Goal: Task Accomplishment & Management: Manage account settings

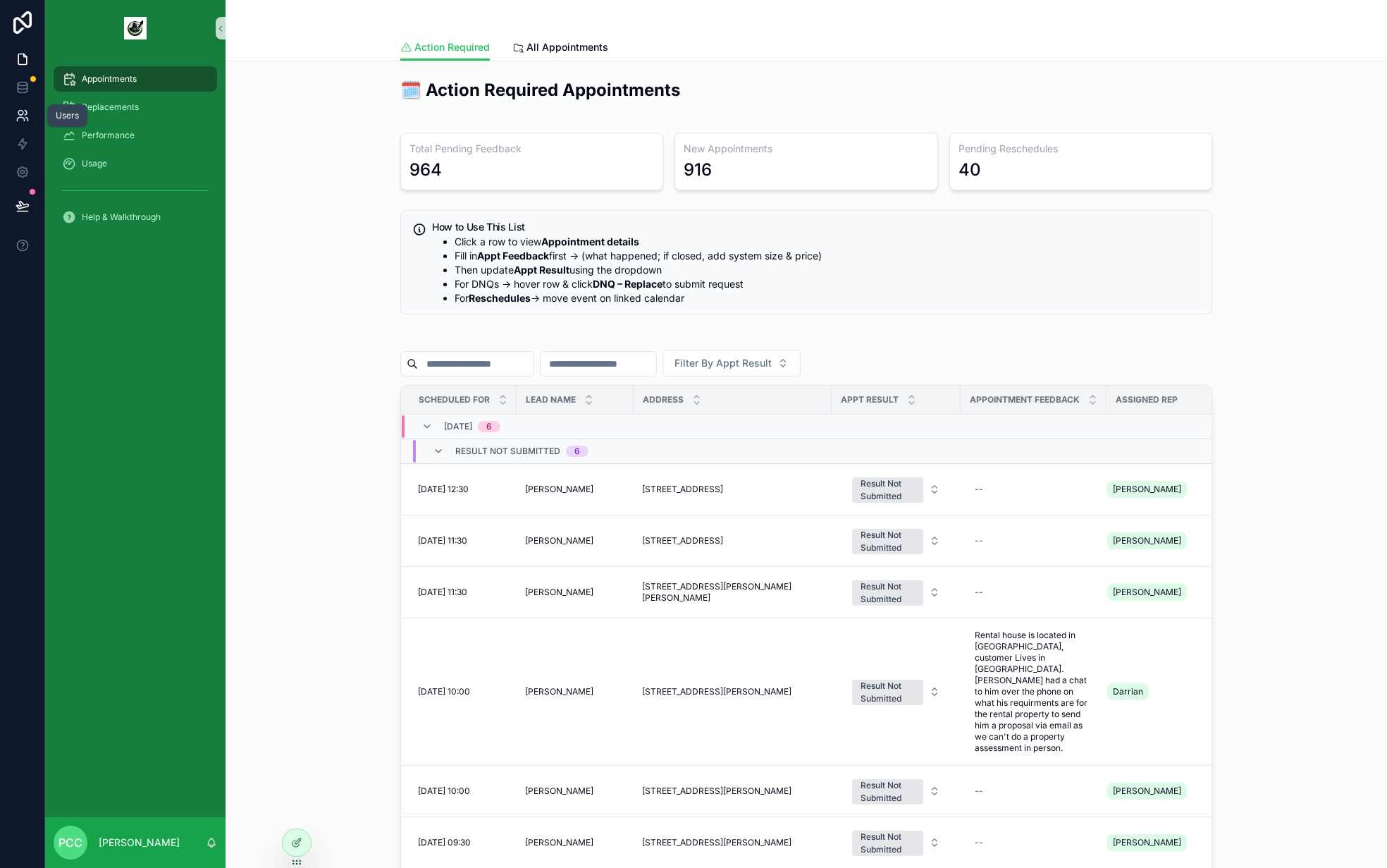
click at [22, 107] on link at bounding box center [22, 116] width 45 height 28
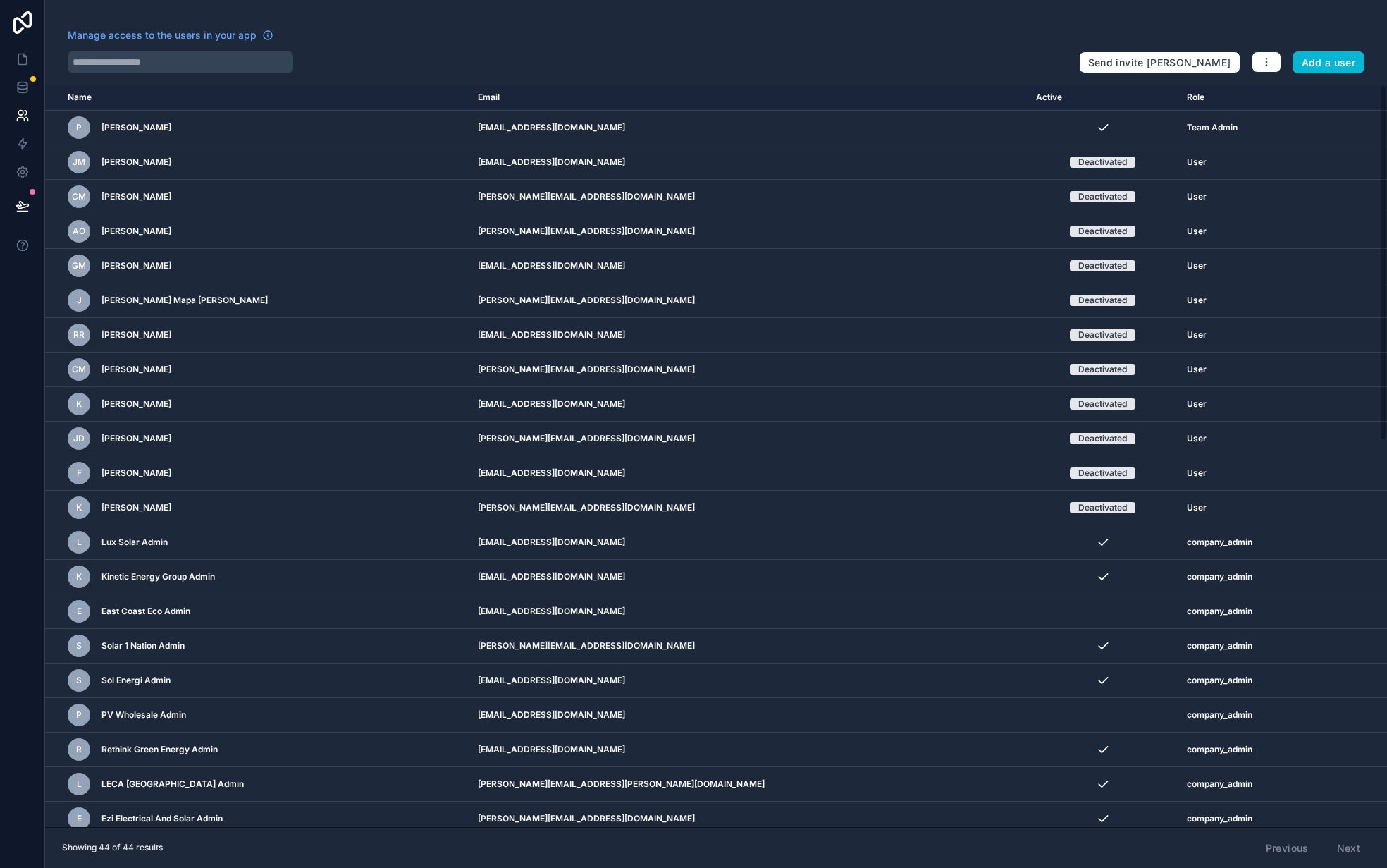
click at [862, 86] on th "Email" at bounding box center [748, 98] width 558 height 26
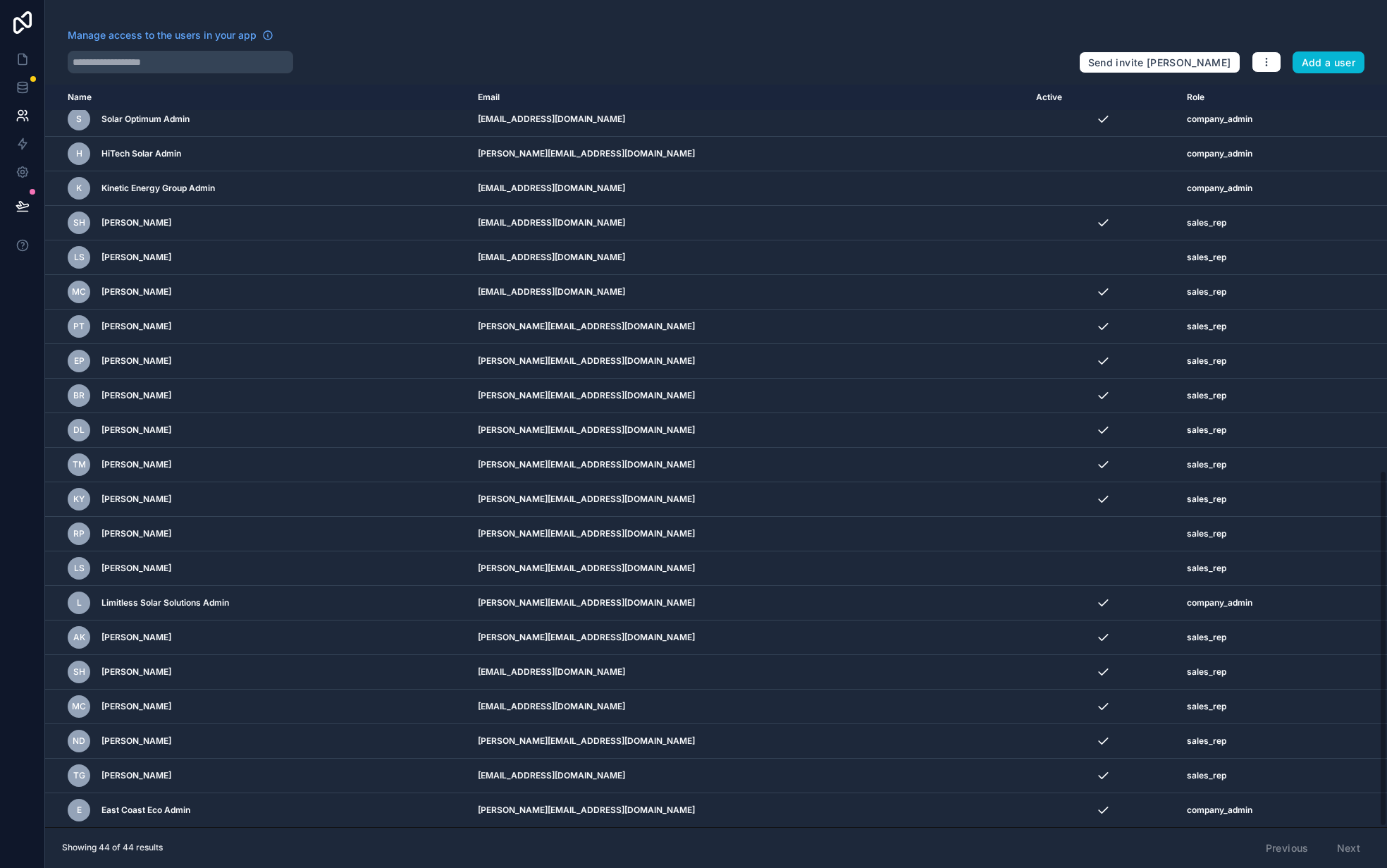
scroll to position [155, 0]
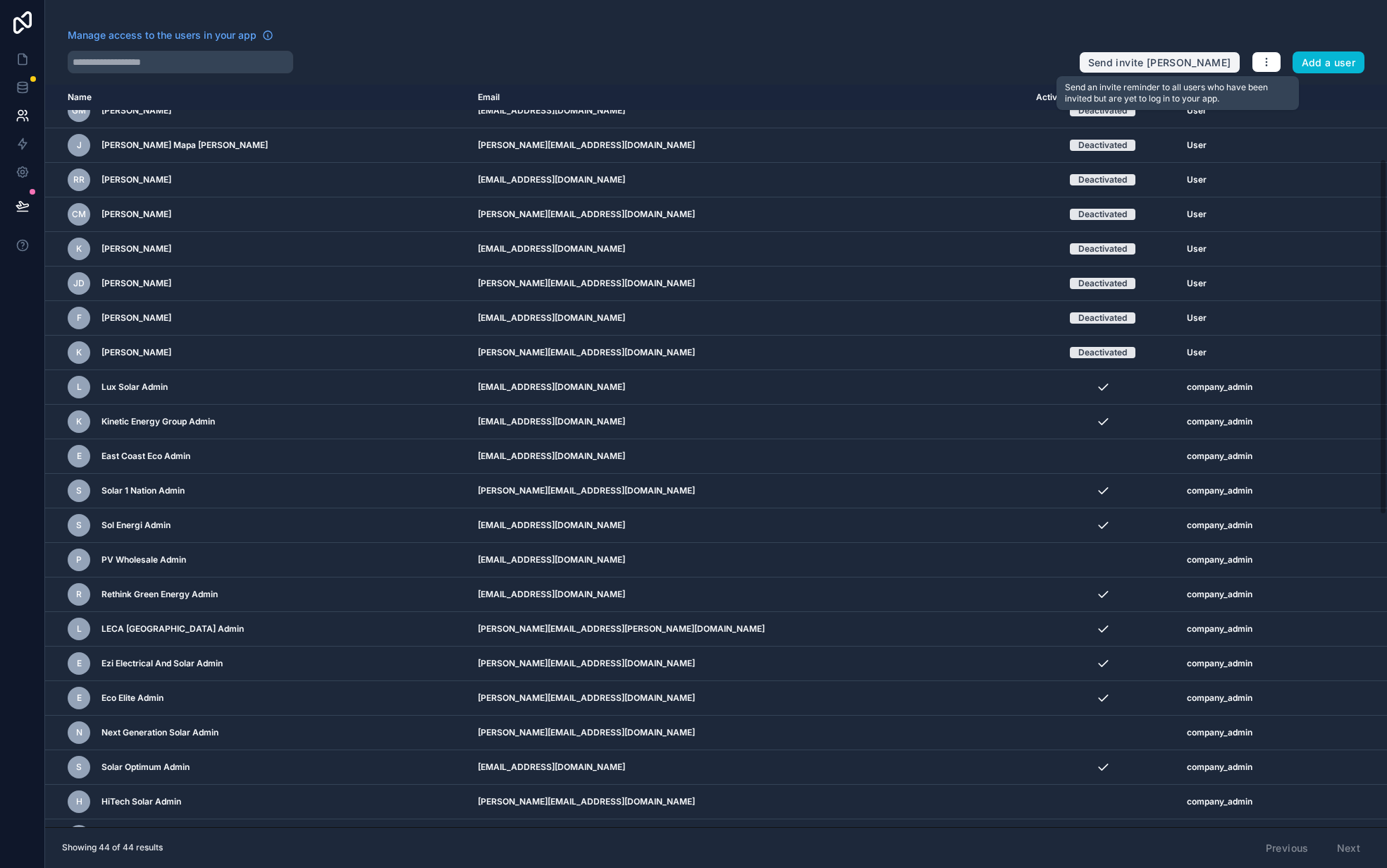
click at [1197, 57] on button "Send invite [PERSON_NAME]" at bounding box center [1159, 62] width 161 height 22
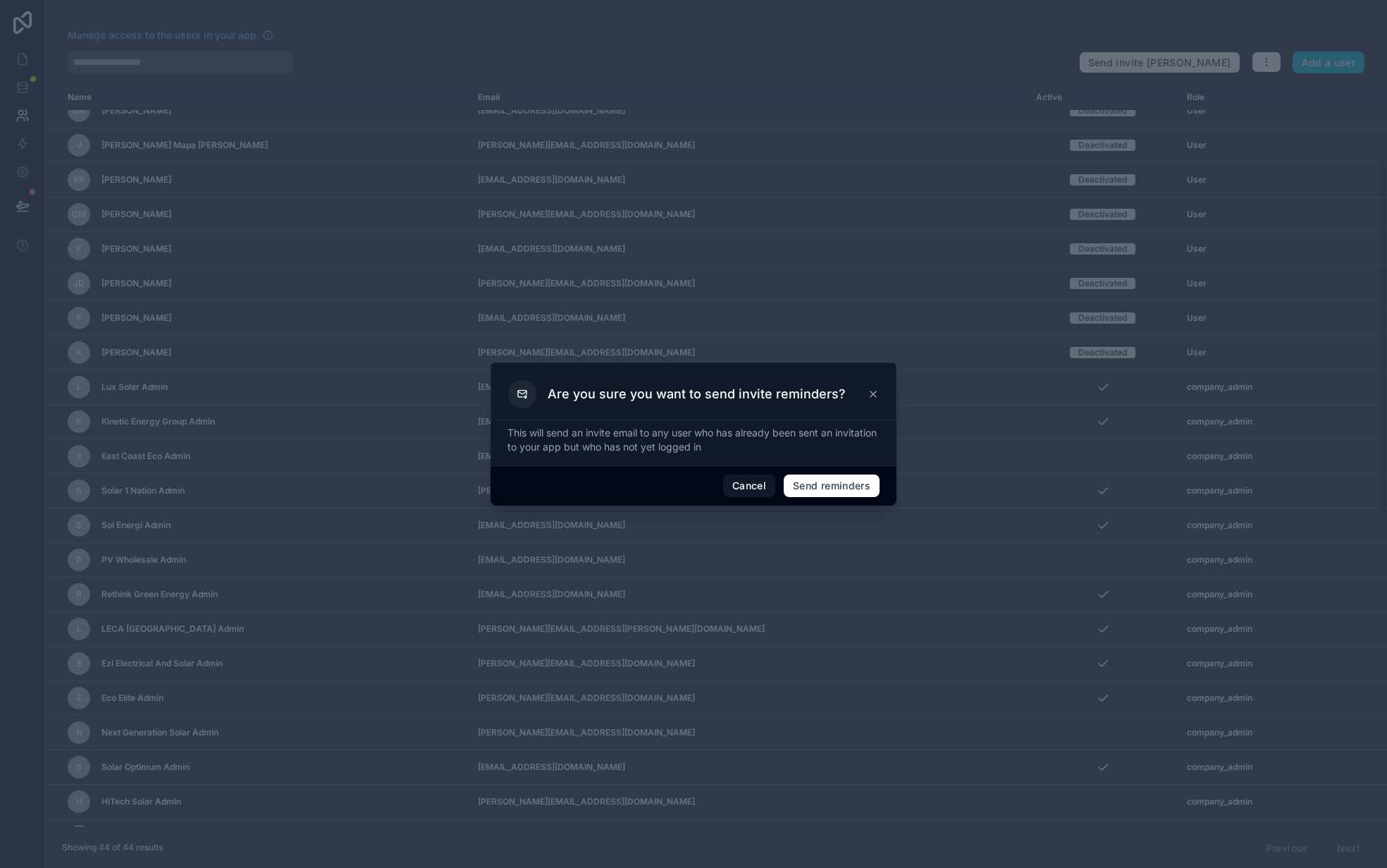
click at [872, 395] on icon at bounding box center [873, 394] width 6 height 6
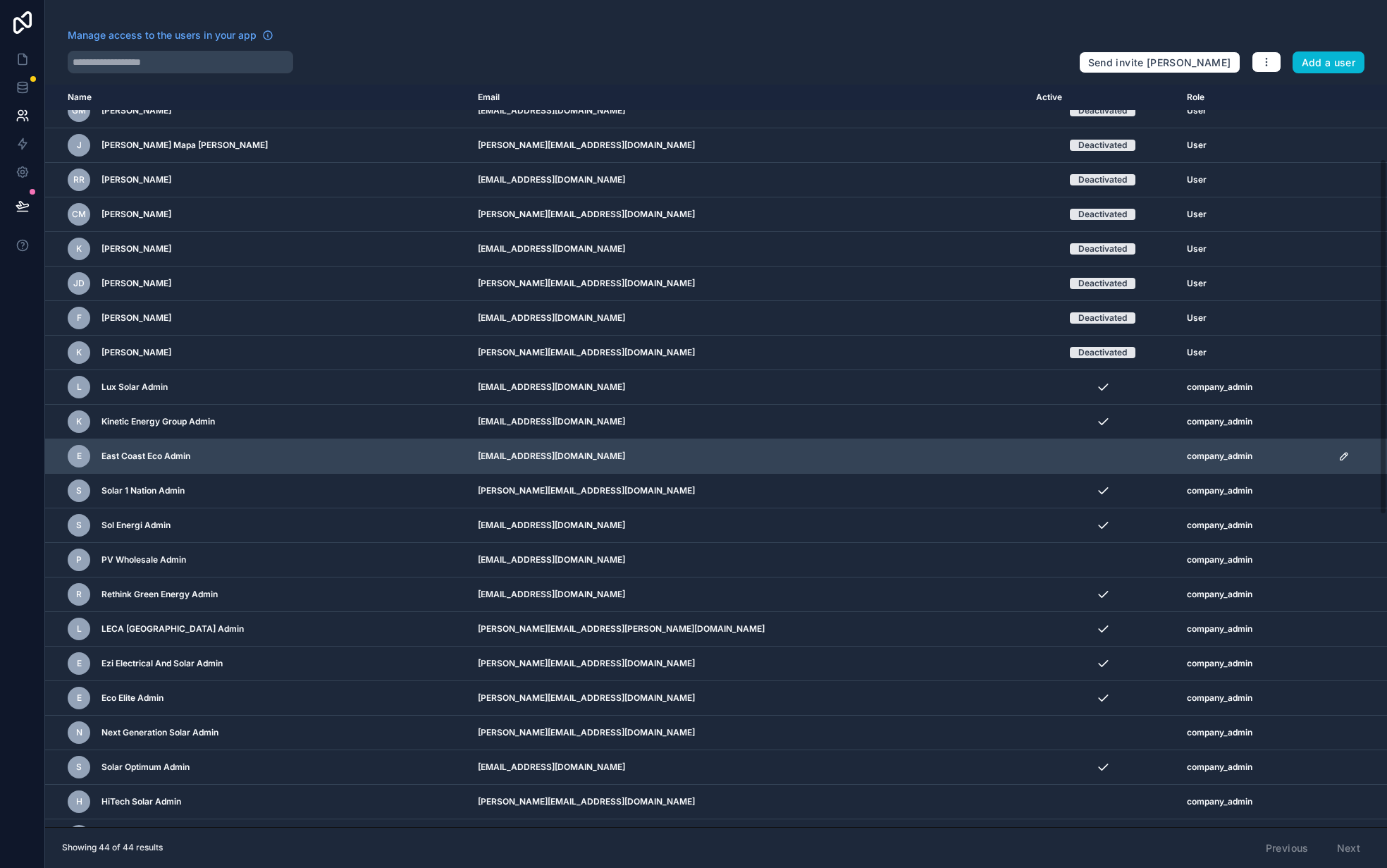
click at [1341, 454] on icon "scrollable content" at bounding box center [1344, 456] width 7 height 7
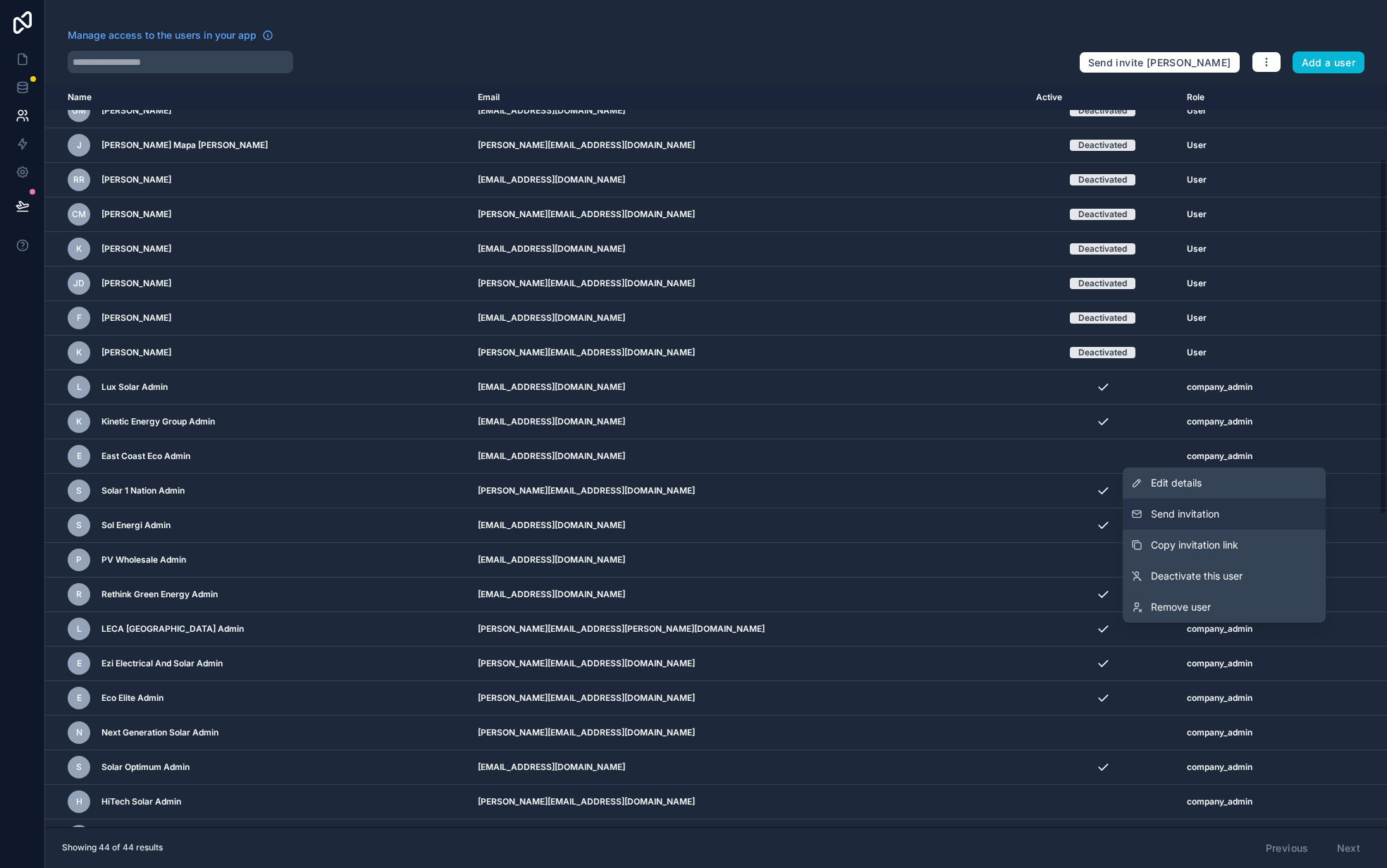
click at [1211, 514] on span "Send invitation" at bounding box center [1185, 513] width 69 height 14
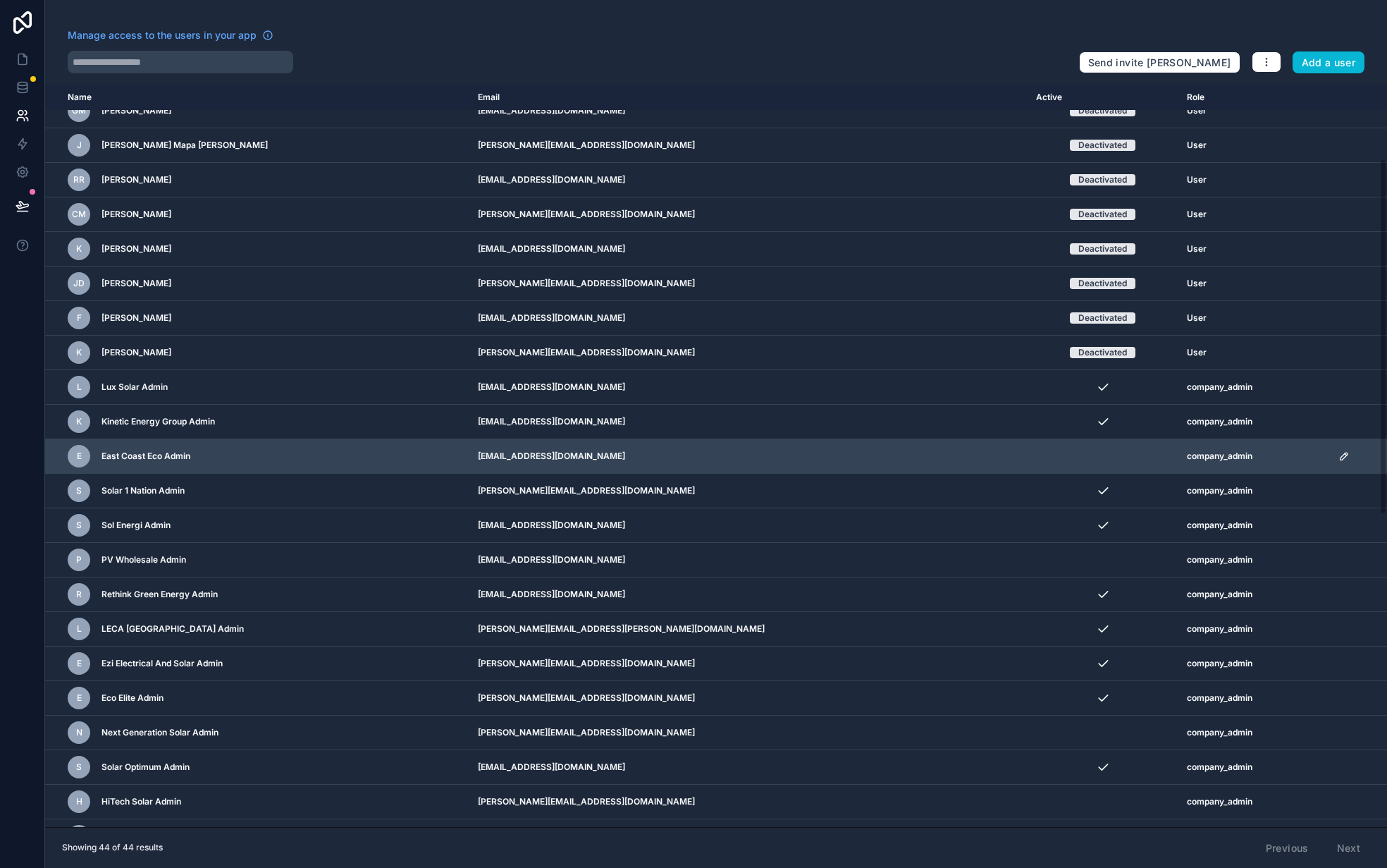
click at [1198, 448] on td "company_admin" at bounding box center [1254, 457] width 151 height 35
click at [612, 460] on td "[EMAIL_ADDRESS][DOMAIN_NAME]" at bounding box center [748, 457] width 558 height 35
drag, startPoint x: 646, startPoint y: 453, endPoint x: 502, endPoint y: 454, distance: 144.0
click at [502, 454] on tr "E East Coast Eco Admin [EMAIL_ADDRESS][DOMAIN_NAME] company_admin" at bounding box center [717, 457] width 1342 height 35
click at [469, 454] on td "E East Coast Eco Admin" at bounding box center [257, 457] width 425 height 35
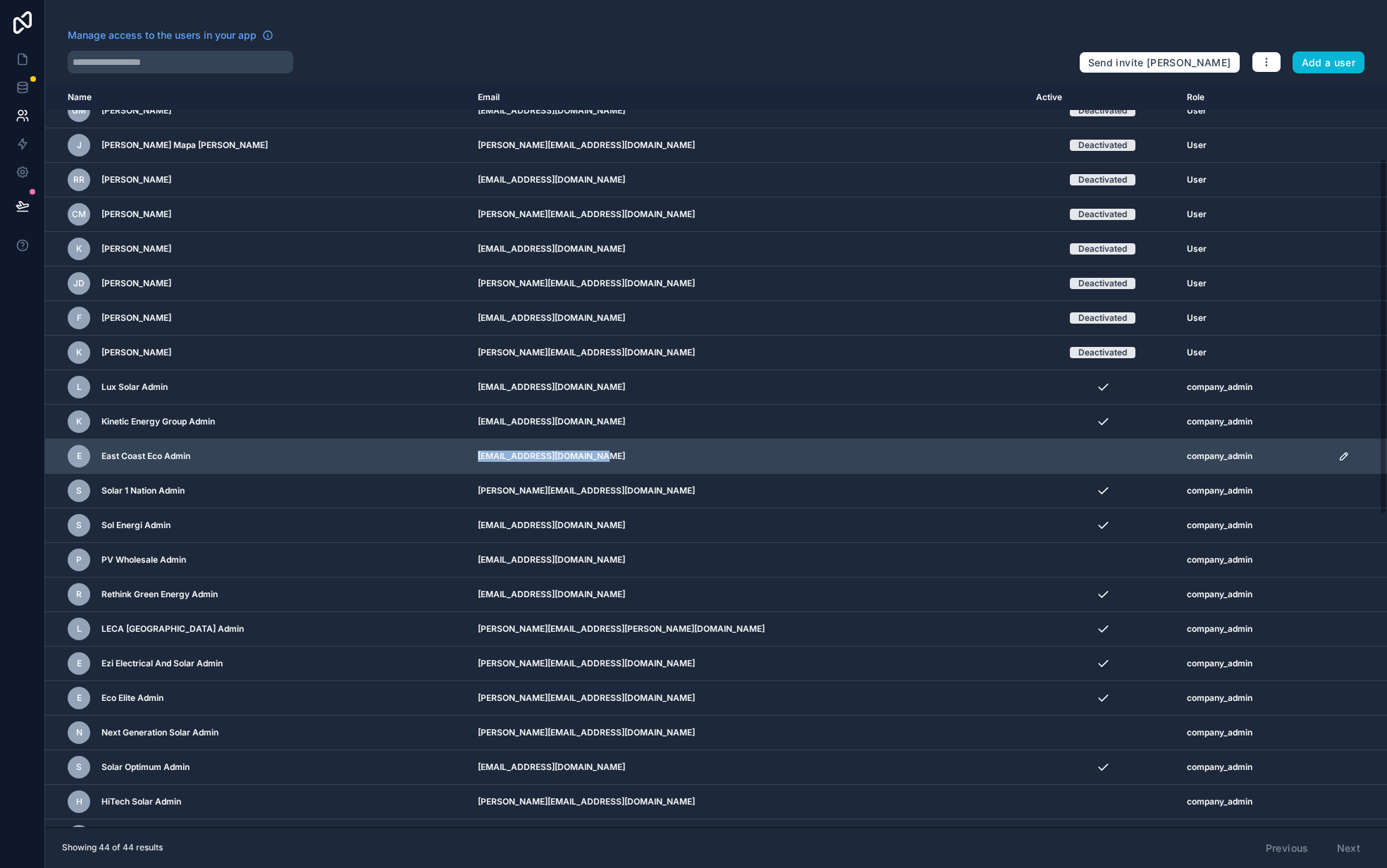
drag, startPoint x: 516, startPoint y: 454, endPoint x: 655, endPoint y: 458, distance: 139.1
click at [655, 458] on td "[EMAIL_ADDRESS][DOMAIN_NAME]" at bounding box center [748, 457] width 558 height 35
